Goal: Obtain resource: Obtain resource

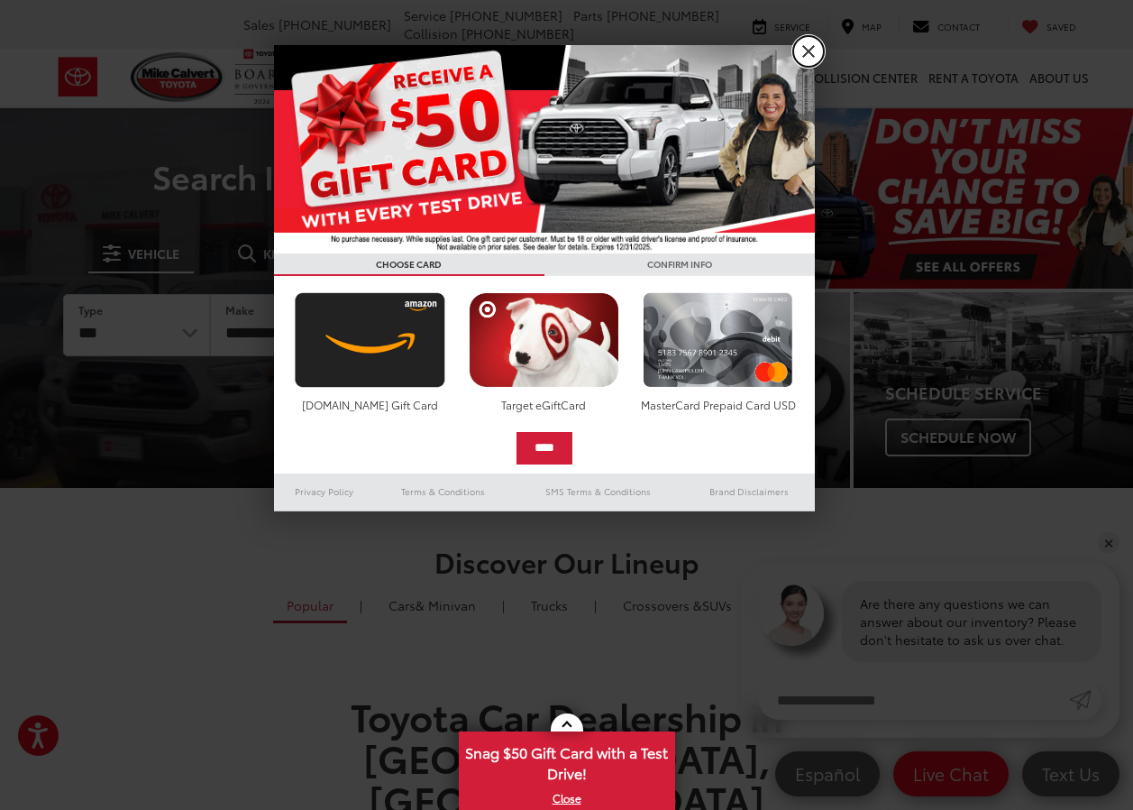
click at [806, 50] on link "X" at bounding box center [808, 51] width 31 height 31
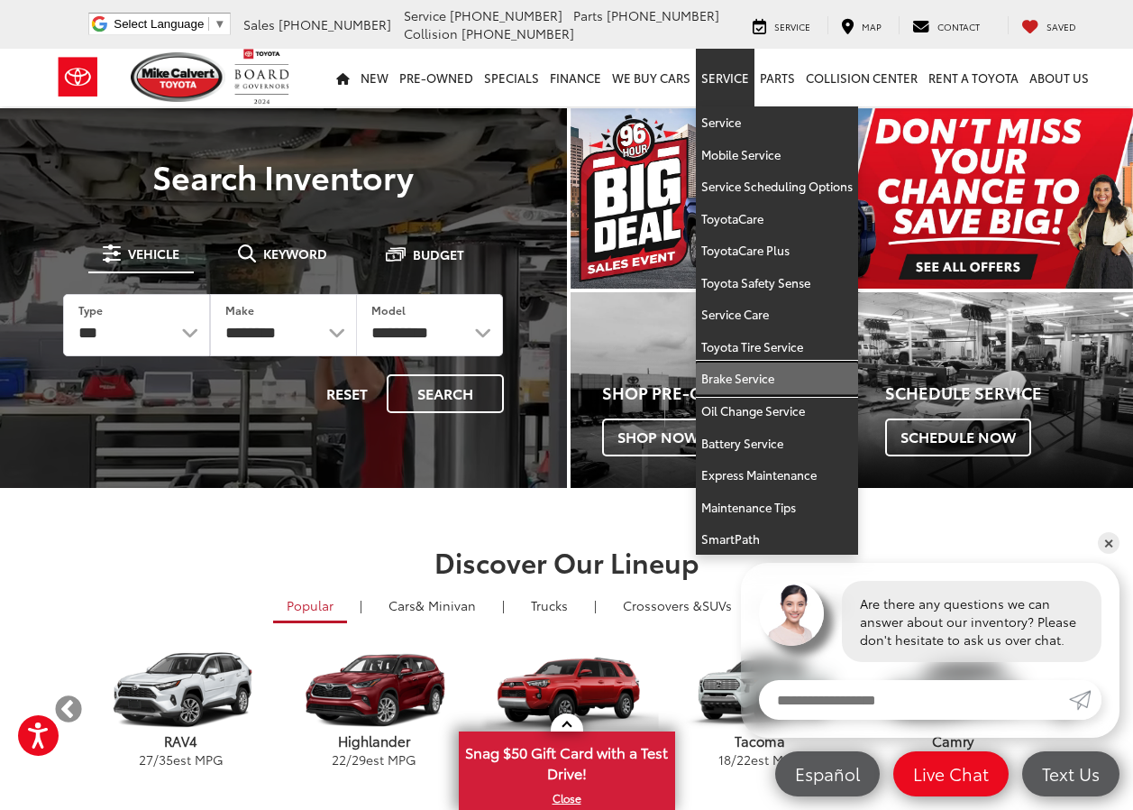
click at [733, 373] on link "Brake Service" at bounding box center [777, 378] width 162 height 32
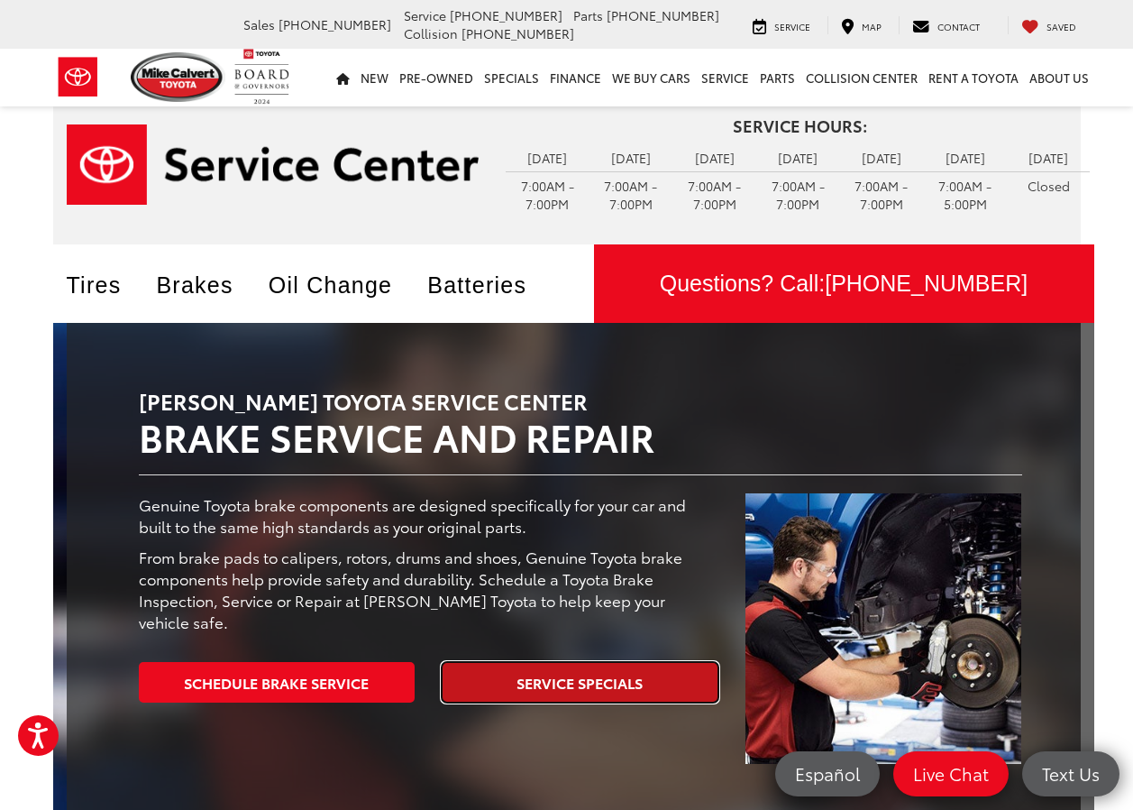
click at [582, 682] on link "Service Specials" at bounding box center [580, 682] width 277 height 41
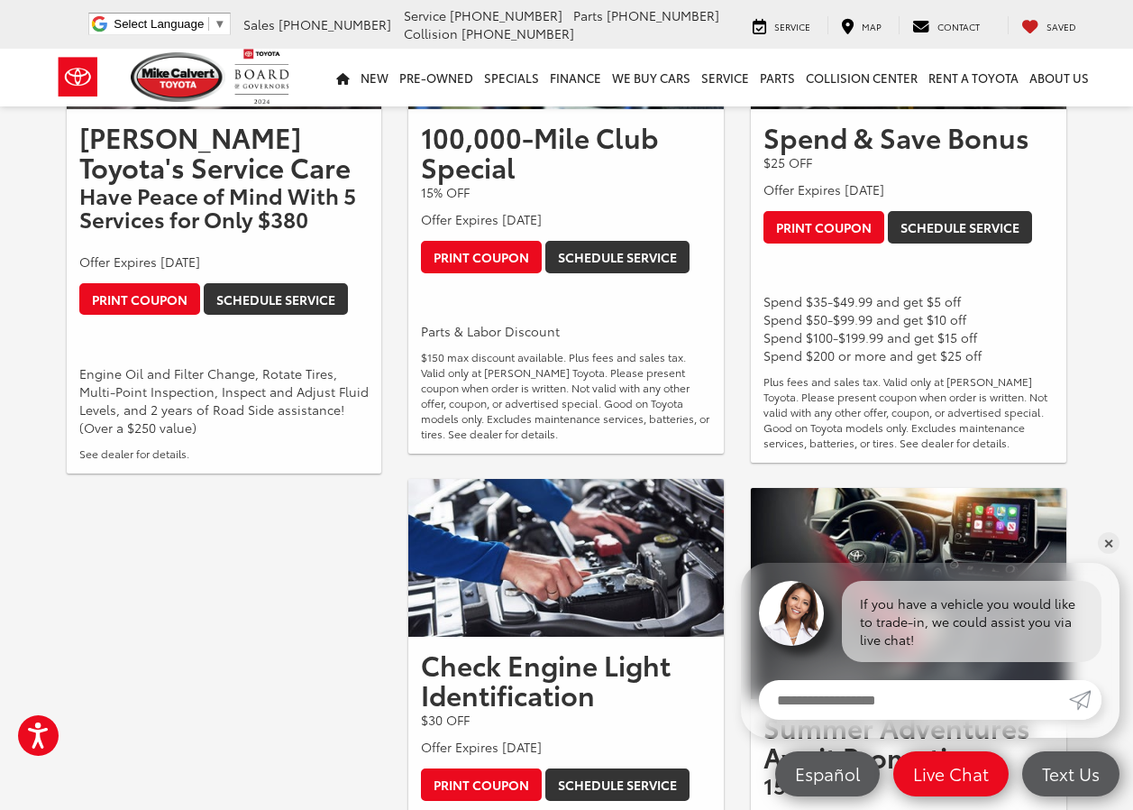
scroll to position [289, 0]
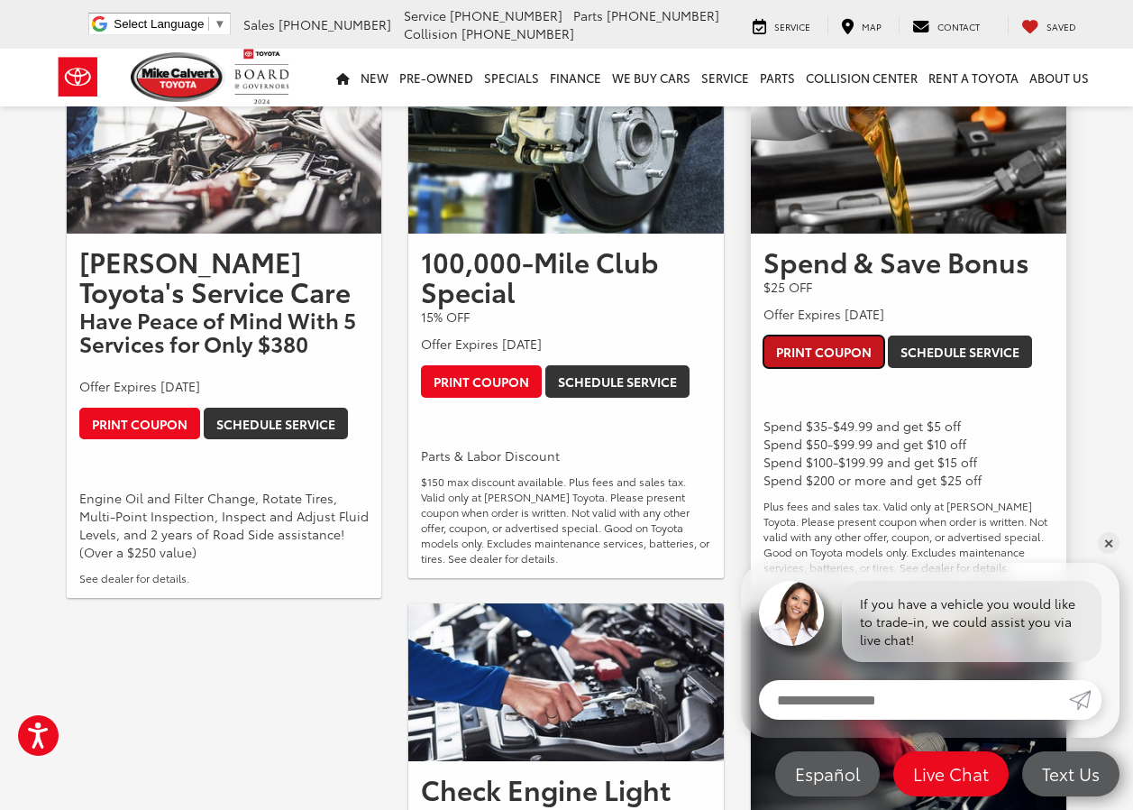
click at [832, 352] on link "Print Coupon" at bounding box center [824, 351] width 121 height 32
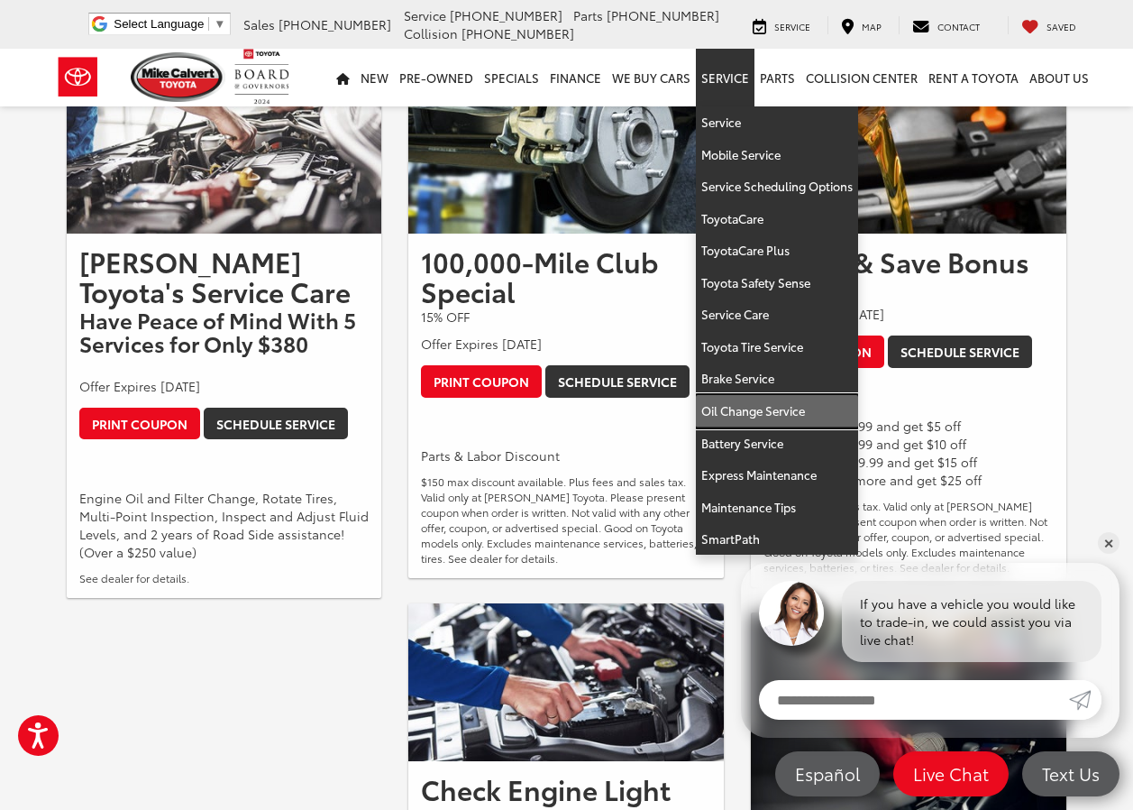
click at [748, 409] on link "Oil Change Service" at bounding box center [777, 411] width 162 height 32
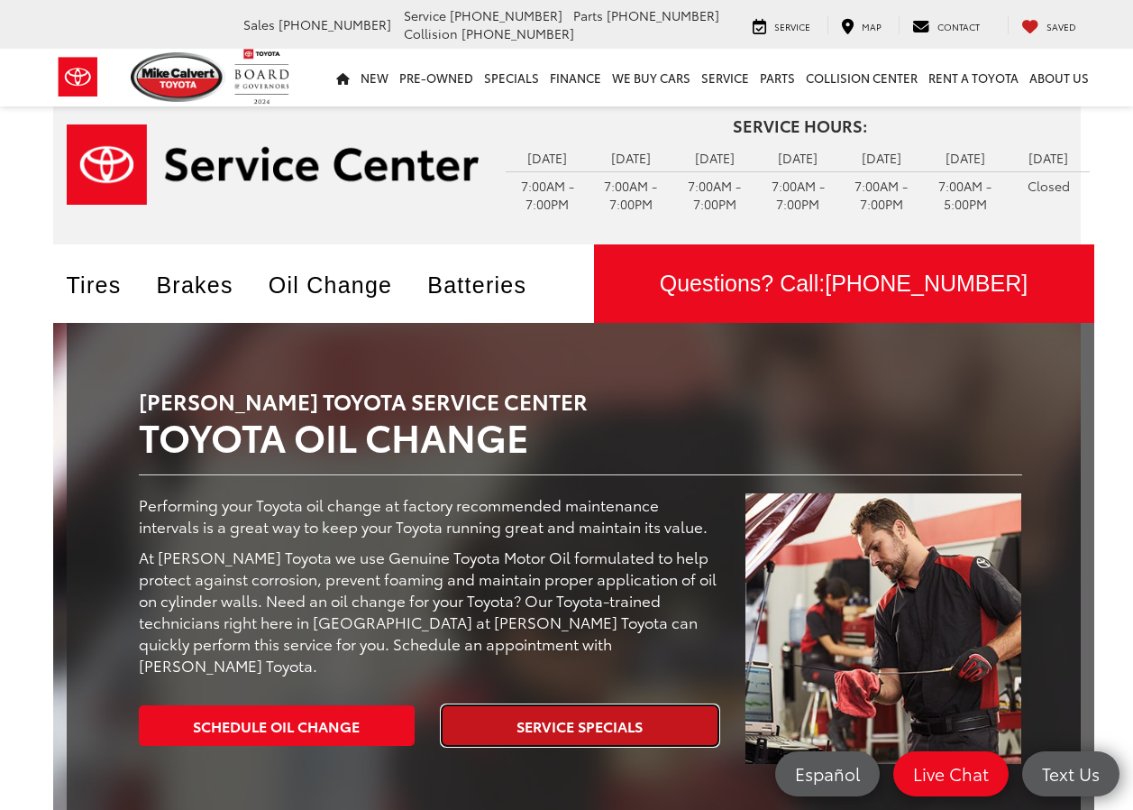
click at [555, 709] on link "Service Specials" at bounding box center [580, 725] width 277 height 41
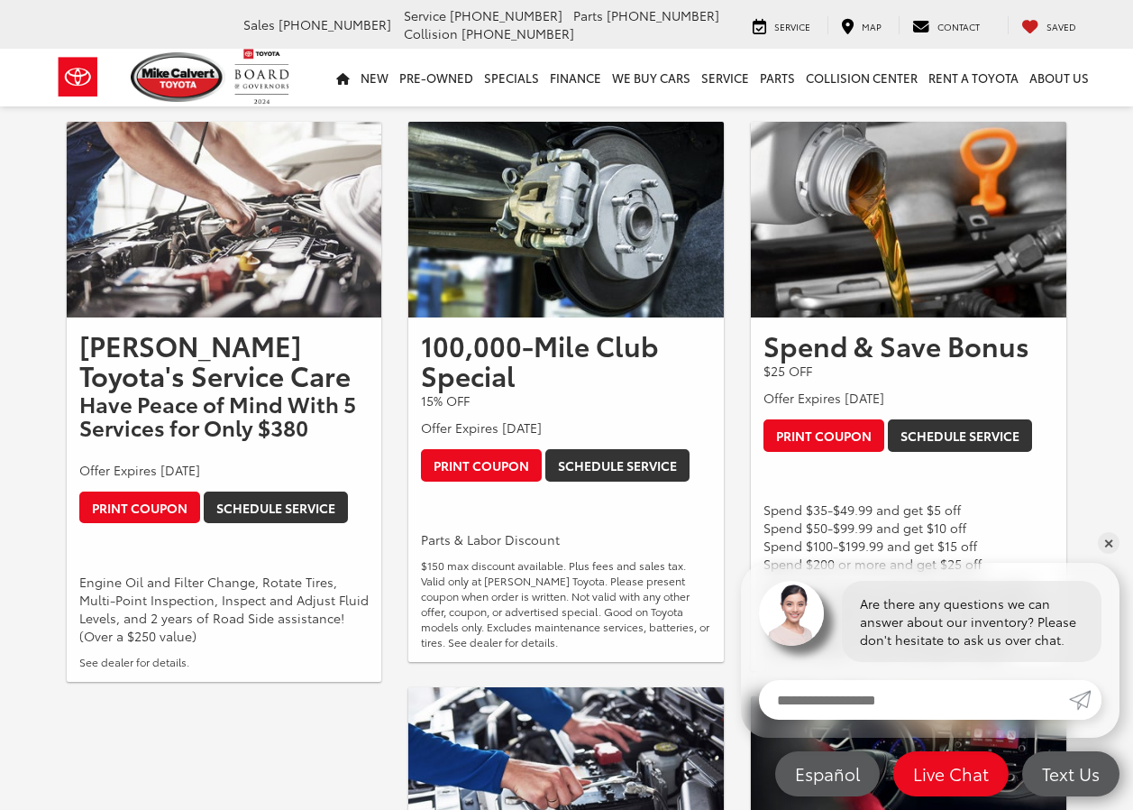
scroll to position [287, 0]
